Goal: Entertainment & Leisure: Consume media (video, audio)

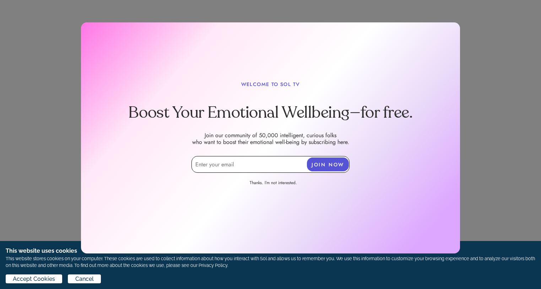
click at [235, 166] on input "email" at bounding box center [271, 164] width 158 height 17
type input "[EMAIL_ADDRESS][DOMAIN_NAME]"
click at [314, 159] on button "JOIN NOW" at bounding box center [328, 164] width 42 height 14
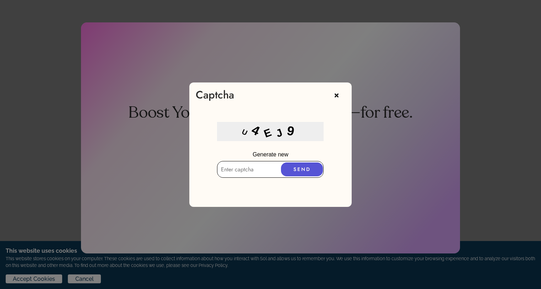
click at [253, 173] on input "text" at bounding box center [270, 169] width 107 height 17
type input "u4ej9"
click at [302, 173] on button "SEND" at bounding box center [302, 172] width 42 height 14
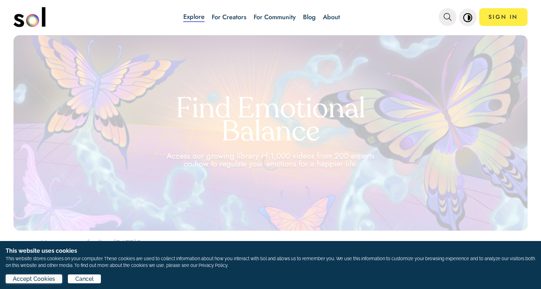
click at [40, 280] on span "Accept Cookies" at bounding box center [34, 279] width 42 height 9
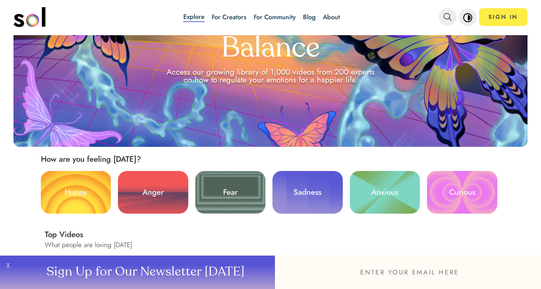
scroll to position [107, 0]
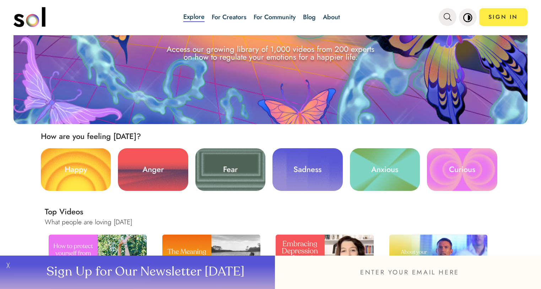
click at [69, 174] on link "Happy" at bounding box center [76, 169] width 70 height 43
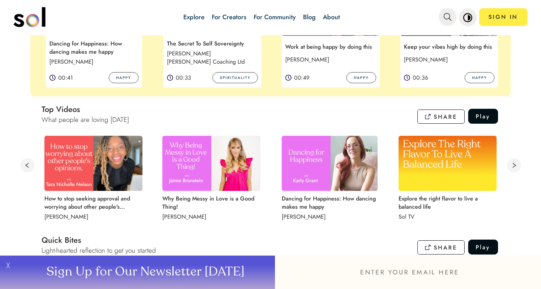
scroll to position [249, 0]
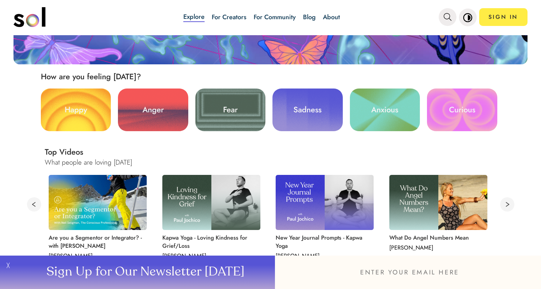
scroll to position [213, 0]
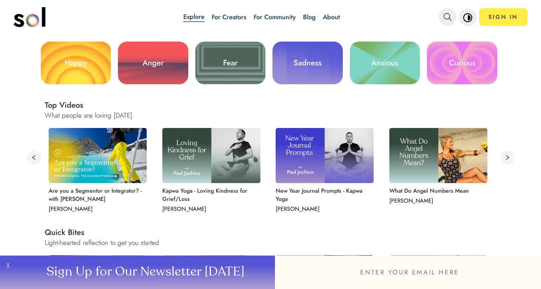
click at [128, 168] on img at bounding box center [98, 155] width 98 height 55
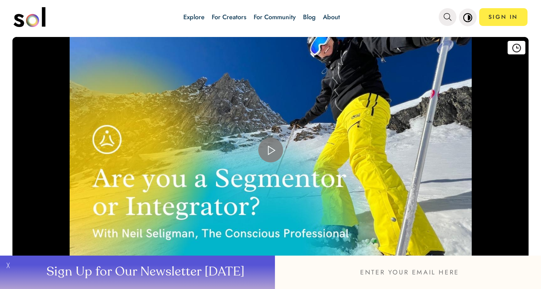
click at [278, 155] on div "Video Player" at bounding box center [270, 150] width 516 height 226
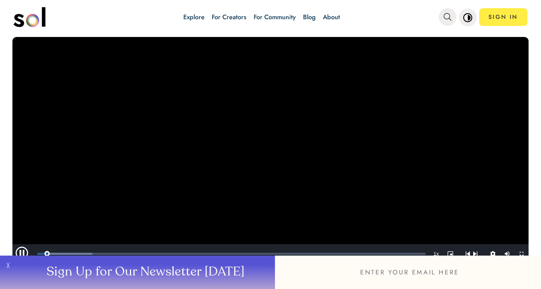
click at [5, 265] on button "╳" at bounding box center [7, 272] width 14 height 33
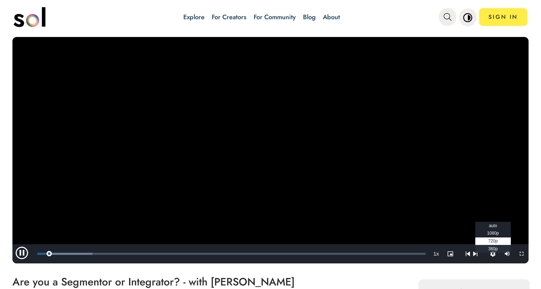
click at [486, 255] on button "Video Player" at bounding box center [493, 253] width 14 height 19
click at [429, 254] on button "Playback Rate" at bounding box center [436, 253] width 14 height 19
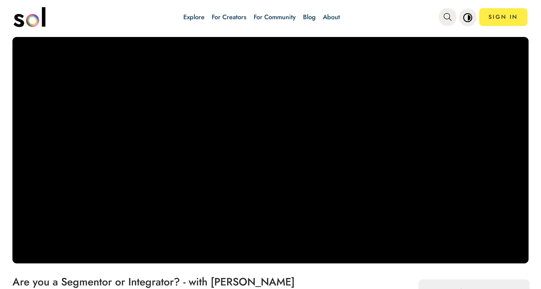
click at [465, 96] on video "Video Player" at bounding box center [270, 150] width 516 height 226
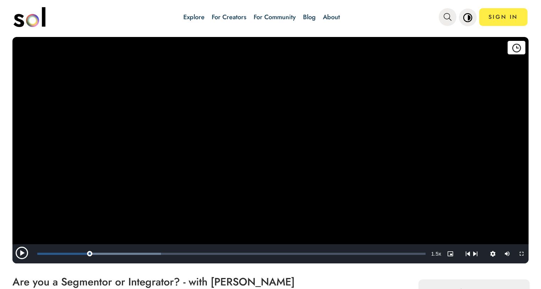
click at [465, 96] on video "Video Player" at bounding box center [270, 150] width 516 height 226
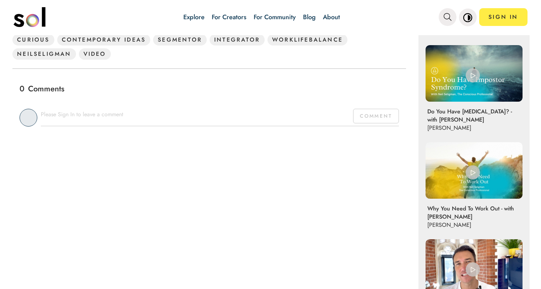
scroll to position [355, 0]
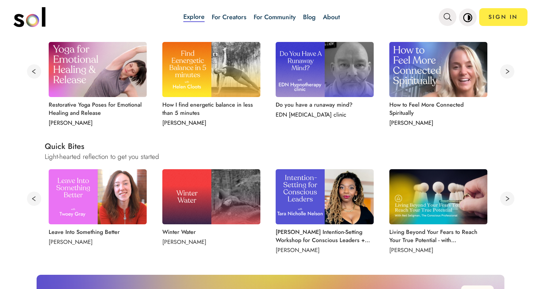
scroll to position [320, 0]
